Goal: Transaction & Acquisition: Book appointment/travel/reservation

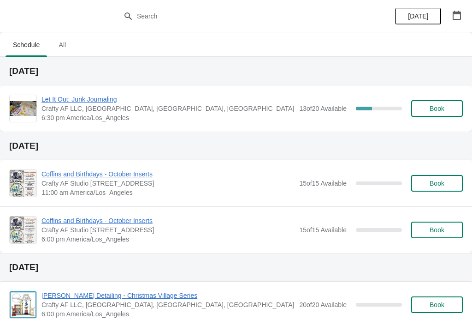
click at [270, 102] on span "Let It Out: Junk Journaling" at bounding box center [167, 99] width 253 height 9
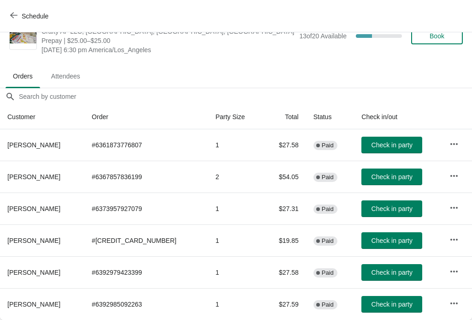
scroll to position [24, 0]
click at [386, 244] on span "Check in party" at bounding box center [392, 240] width 41 height 7
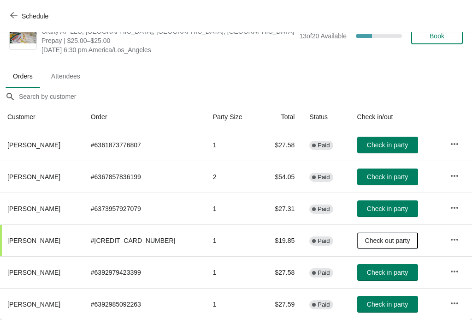
click at [391, 272] on span "Check in party" at bounding box center [387, 271] width 41 height 7
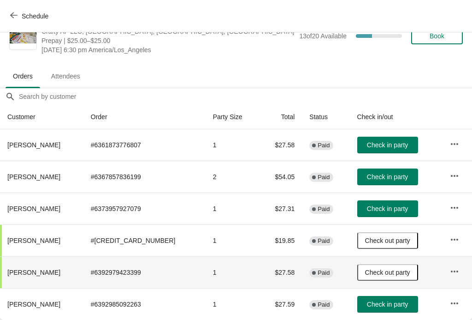
click at [385, 307] on span "Check in party" at bounding box center [387, 303] width 41 height 7
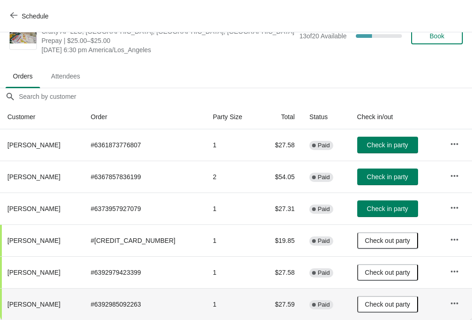
click at [389, 173] on span "Check in party" at bounding box center [387, 176] width 41 height 7
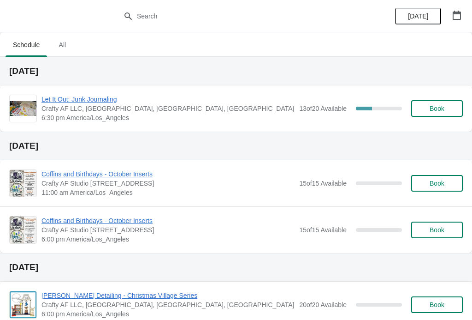
click at [236, 114] on span "6:30 pm America/Los_Angeles" at bounding box center [167, 117] width 253 height 9
click at [54, 103] on span "Let It Out: Junk Journaling" at bounding box center [167, 99] width 253 height 9
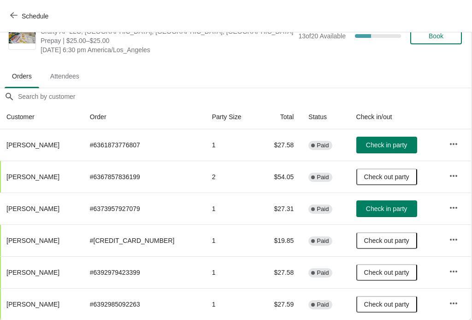
scroll to position [24, 0]
click at [456, 237] on icon "button" at bounding box center [454, 239] width 9 height 9
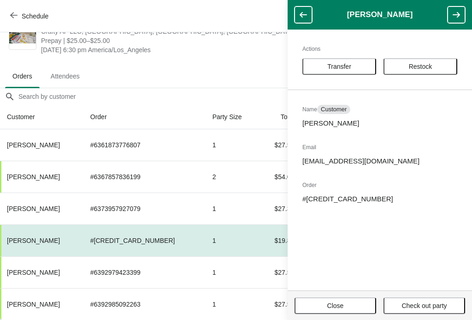
click at [249, 68] on ul "Orders Attendees" at bounding box center [235, 76] width 465 height 24
click at [231, 237] on td "1" at bounding box center [232, 240] width 54 height 32
click at [348, 306] on span "Close" at bounding box center [335, 305] width 65 height 7
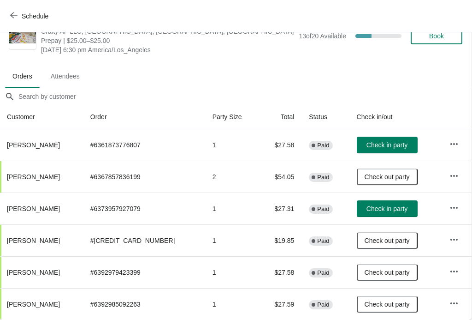
click at [383, 146] on span "Check in party" at bounding box center [387, 144] width 41 height 7
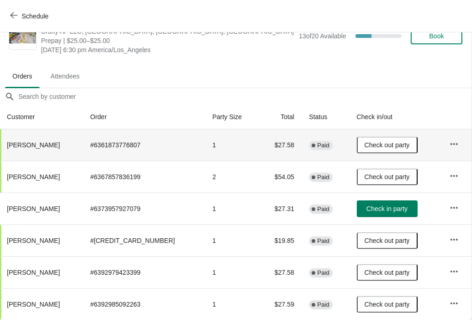
click at [456, 207] on icon "button" at bounding box center [454, 207] width 9 height 9
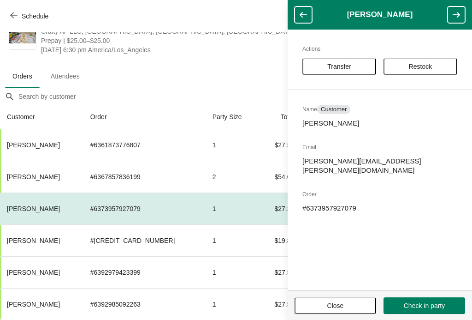
click at [149, 59] on div "Let It Out: Junk Journaling Crafty AF LLC, South Tacoma Way, Tacoma, WA, USA Pr…" at bounding box center [236, 35] width 472 height 55
click at [354, 306] on span "Close" at bounding box center [335, 305] width 65 height 7
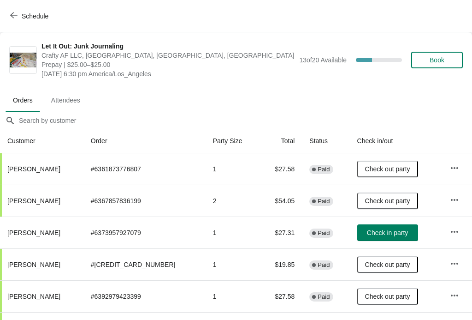
scroll to position [0, 0]
click at [440, 61] on span "Book" at bounding box center [437, 59] width 15 height 7
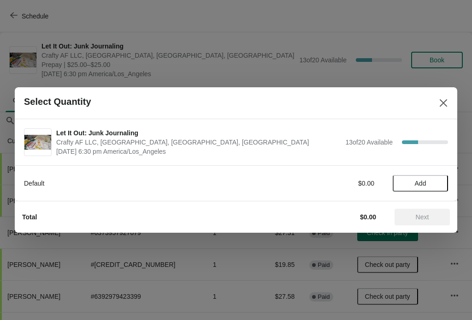
click at [428, 184] on span "Add" at bounding box center [420, 182] width 39 height 7
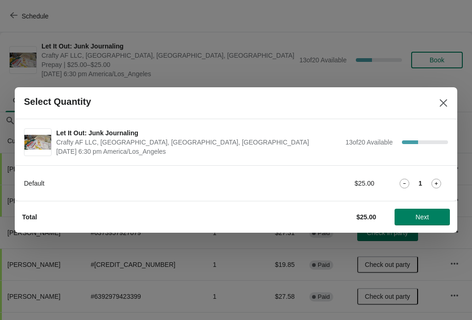
click at [426, 213] on span "Next" at bounding box center [422, 216] width 13 height 7
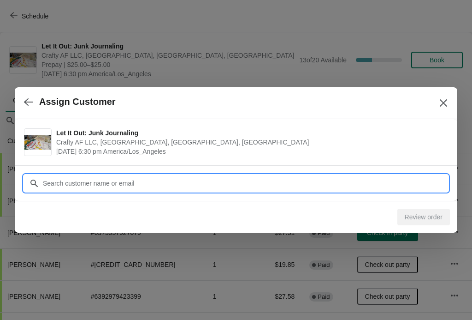
click at [83, 187] on input "Customer" at bounding box center [245, 183] width 406 height 17
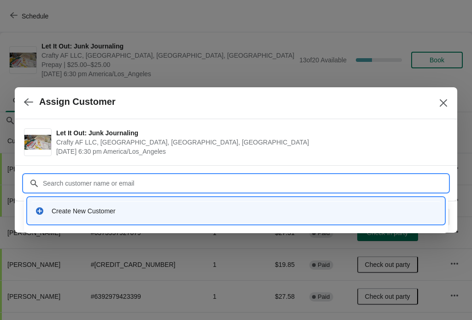
click at [81, 215] on div "Create New Customer" at bounding box center [244, 210] width 385 height 9
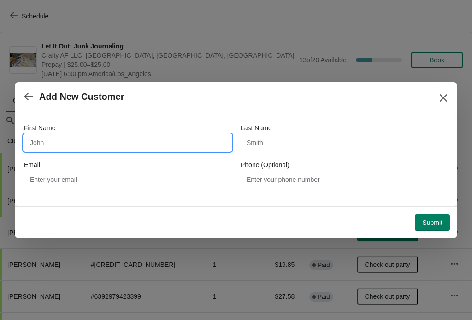
click at [78, 148] on input "First Name" at bounding box center [127, 142] width 207 height 17
type input "Emma"
click at [288, 131] on div "Last Name" at bounding box center [344, 127] width 207 height 9
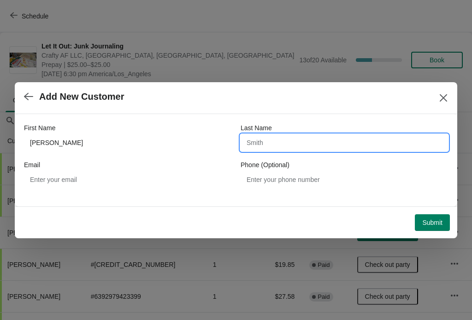
click at [314, 137] on input "Last Name" at bounding box center [344, 142] width 207 height 17
type input "Kuczgin"
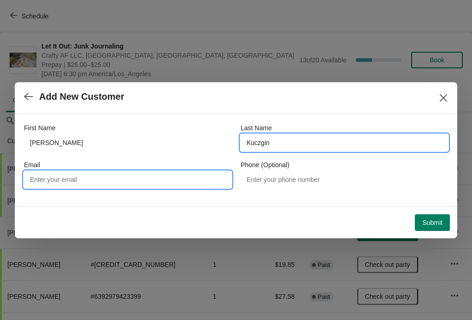
click at [181, 178] on input "Email" at bounding box center [127, 179] width 207 height 17
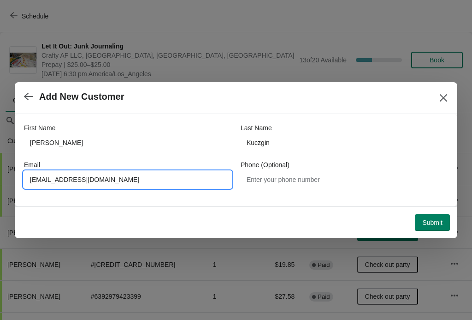
type input "Emmakuczeruk@gmail.com"
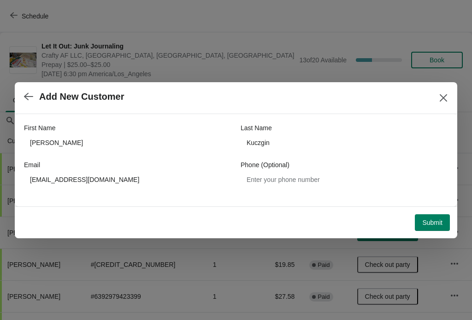
click at [432, 229] on button "Submit" at bounding box center [432, 222] width 35 height 17
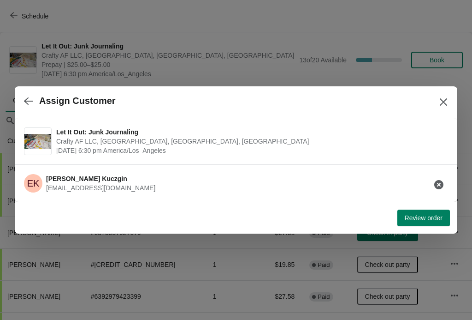
click at [431, 218] on span "Review order" at bounding box center [424, 217] width 38 height 7
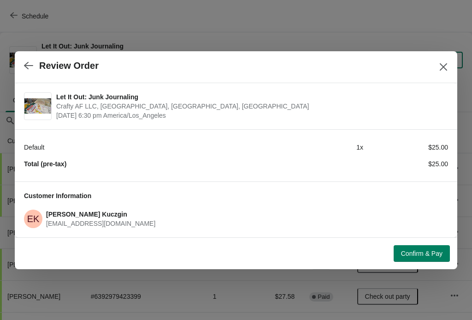
click at [438, 242] on div "Confirm & Pay" at bounding box center [234, 251] width 432 height 20
click at [437, 250] on span "Confirm & Pay" at bounding box center [421, 252] width 41 height 7
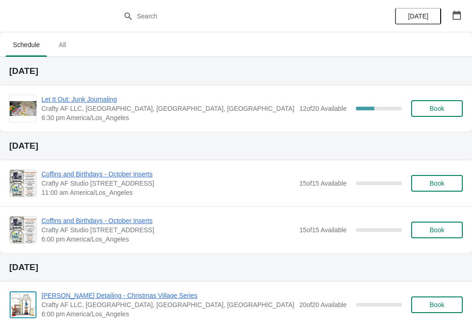
click at [156, 114] on span "6:30 pm America/Los_Angeles" at bounding box center [167, 117] width 253 height 9
click at [227, 113] on span "Crafty AF LLC, [GEOGRAPHIC_DATA], [GEOGRAPHIC_DATA], [GEOGRAPHIC_DATA]" at bounding box center [167, 108] width 253 height 9
click at [97, 101] on span "Let It Out: Junk Journaling" at bounding box center [167, 99] width 253 height 9
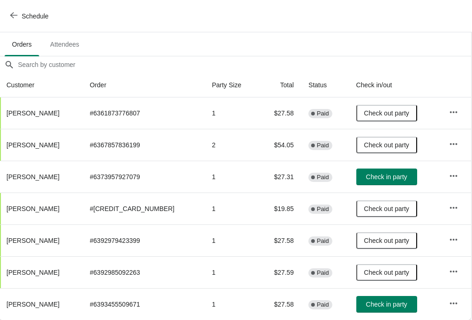
scroll to position [56, 0]
click at [391, 305] on span "Check in party" at bounding box center [387, 303] width 41 height 7
